Goal: Task Accomplishment & Management: Use online tool/utility

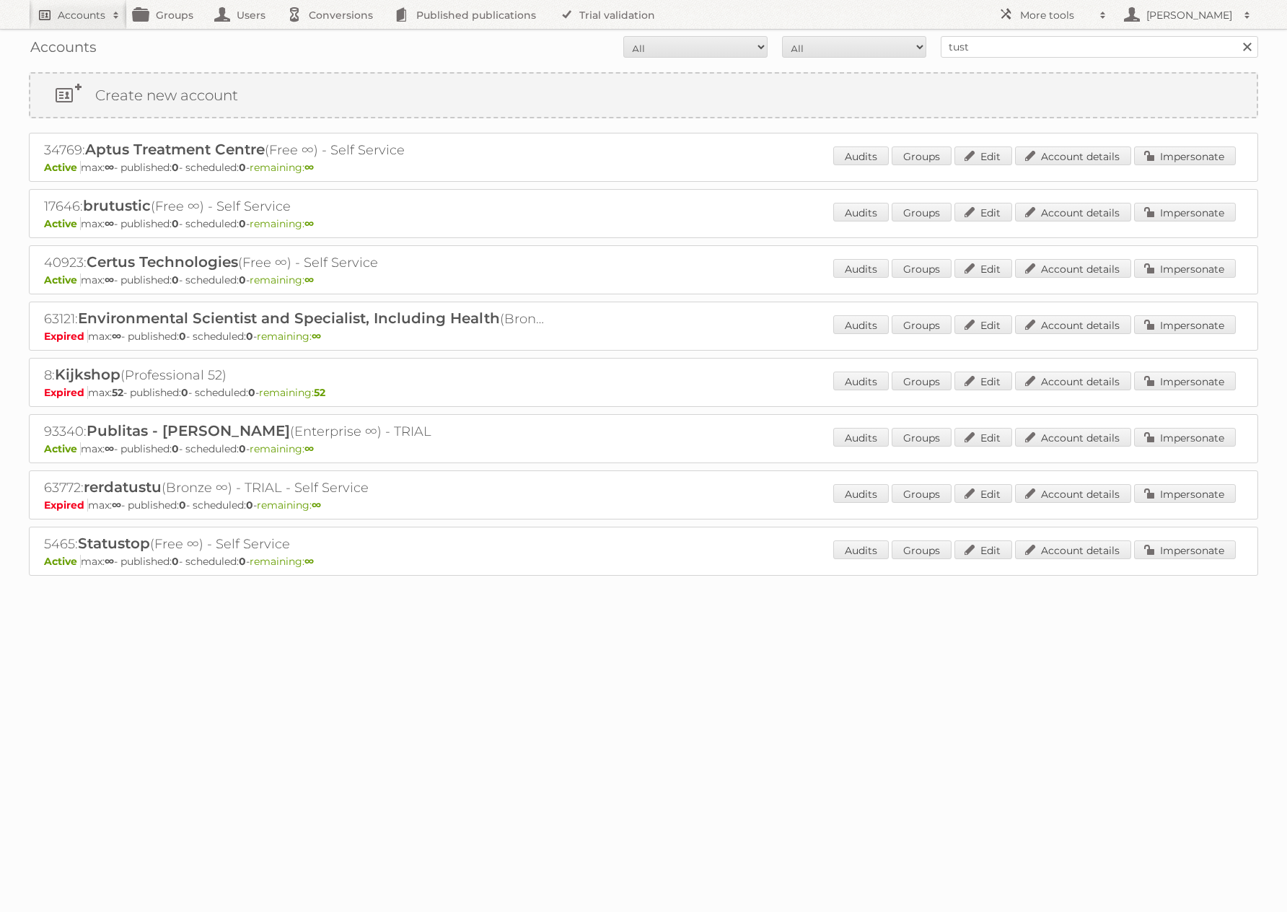
click at [102, 21] on h2 "Accounts" at bounding box center [82, 15] width 48 height 14
click at [77, 49] on input"] "tust" at bounding box center [195, 48] width 317 height 22
type input"] "tust"
click at [333, 37] on input "Search" at bounding box center [344, 48] width 22 height 22
click at [1161, 443] on link "Impersonate" at bounding box center [1185, 437] width 102 height 19
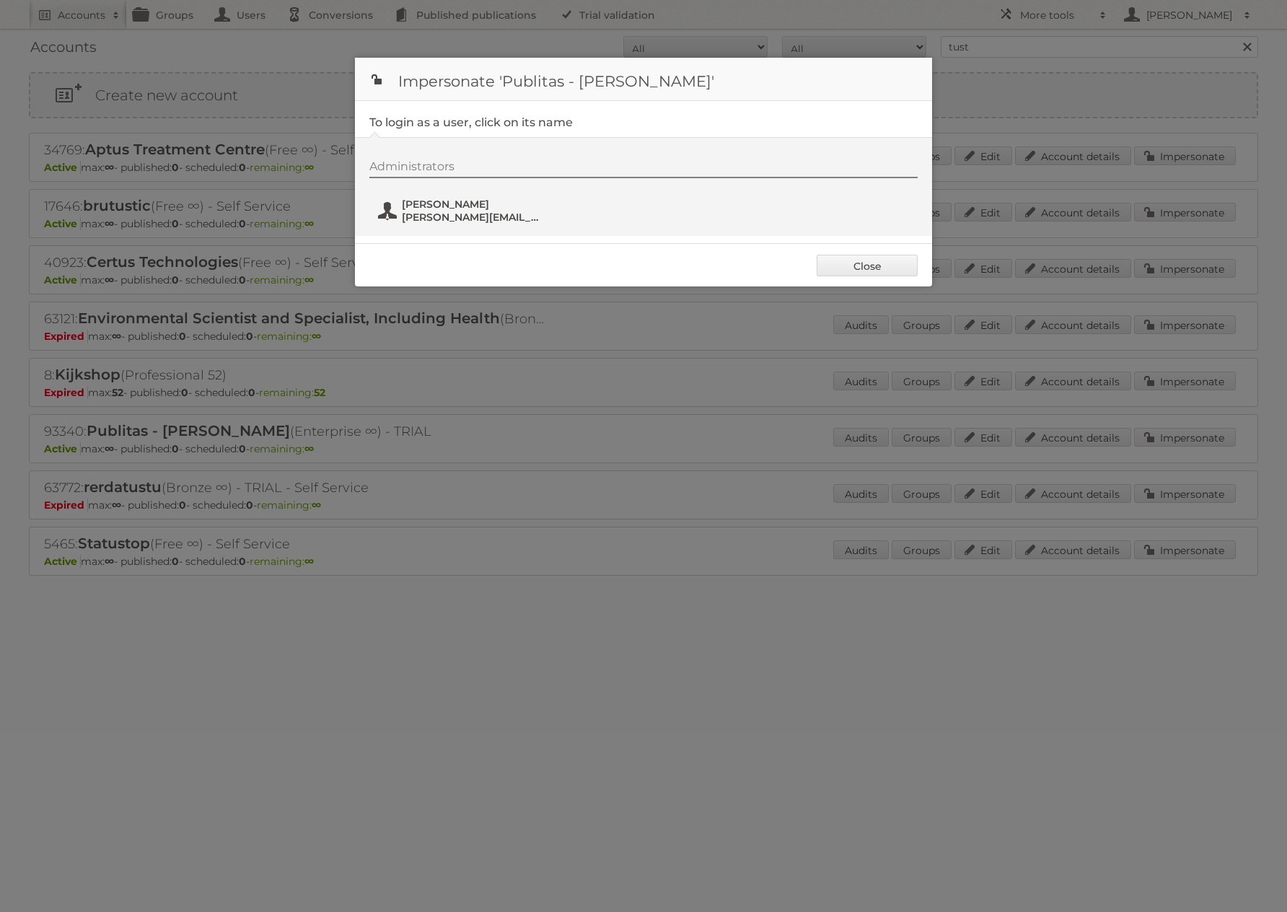
click at [411, 219] on span "[PERSON_NAME][EMAIL_ADDRESS][DOMAIN_NAME]" at bounding box center [472, 217] width 140 height 13
